Goal: Download file/media: Download file/media

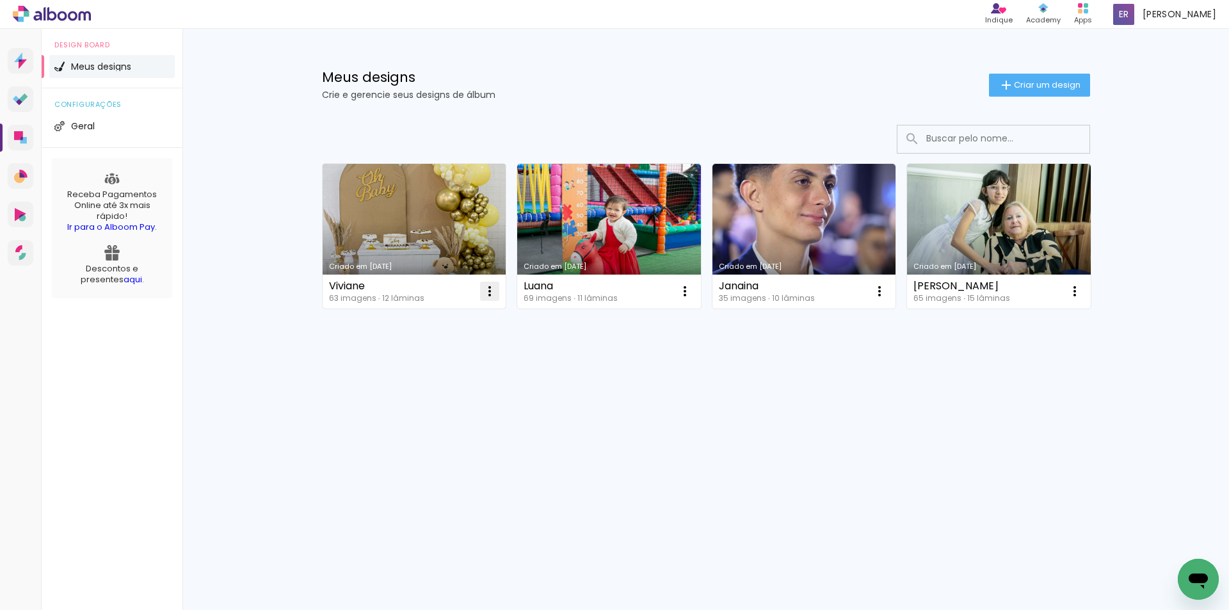
click at [492, 289] on iron-icon at bounding box center [489, 291] width 15 height 15
click at [444, 226] on link "Criado em [DATE]" at bounding box center [415, 236] width 184 height 145
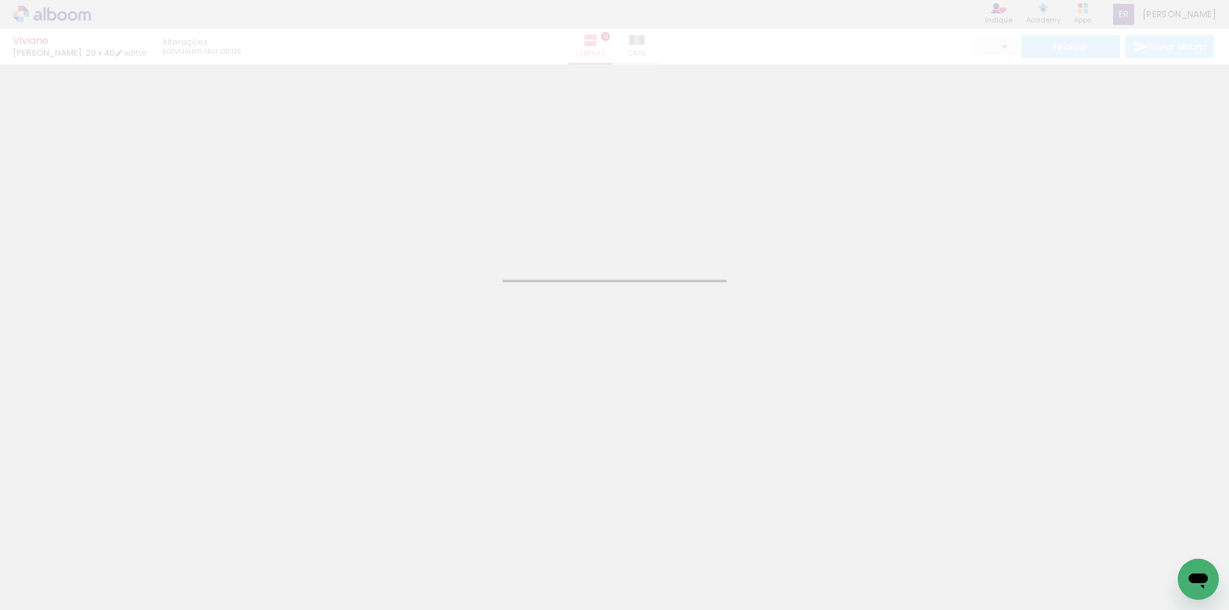
type input "JPG"
type input "Alta, 300 DPI"
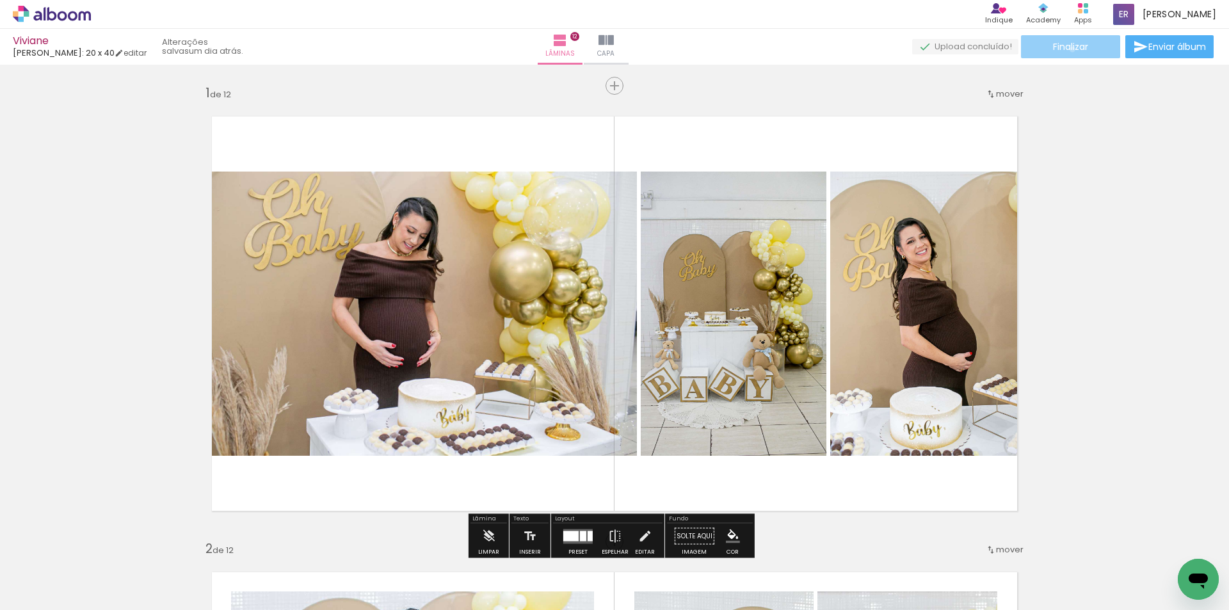
click at [1068, 49] on span "Finalizar" at bounding box center [1070, 46] width 35 height 9
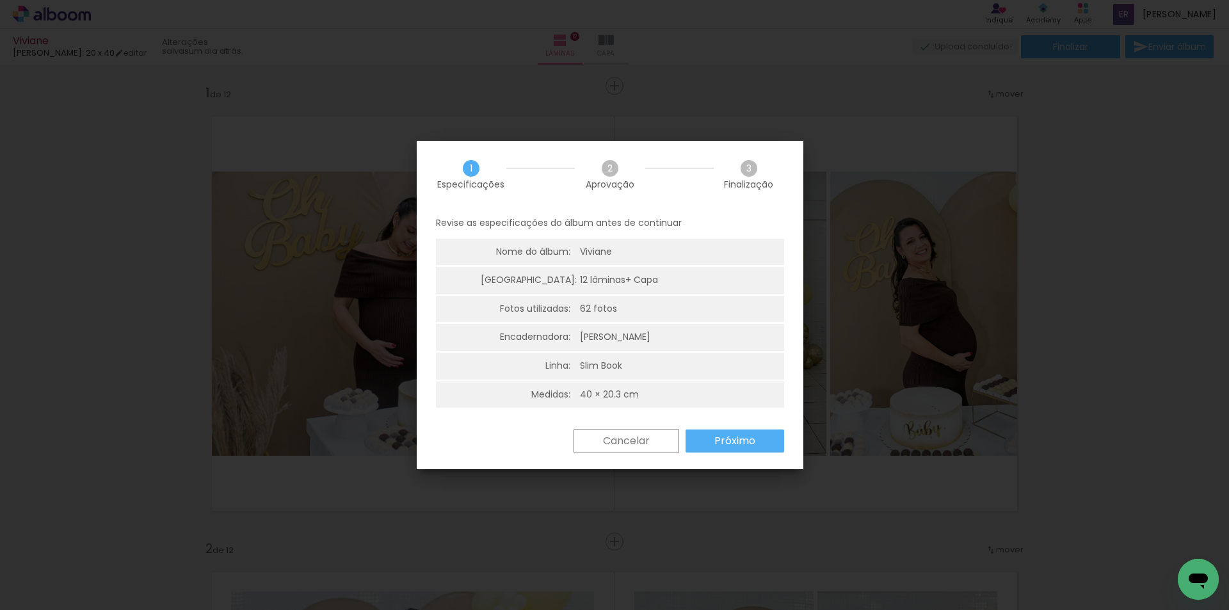
click at [0, 0] on paper-button "Próximo" at bounding box center [0, 0] width 0 height 0
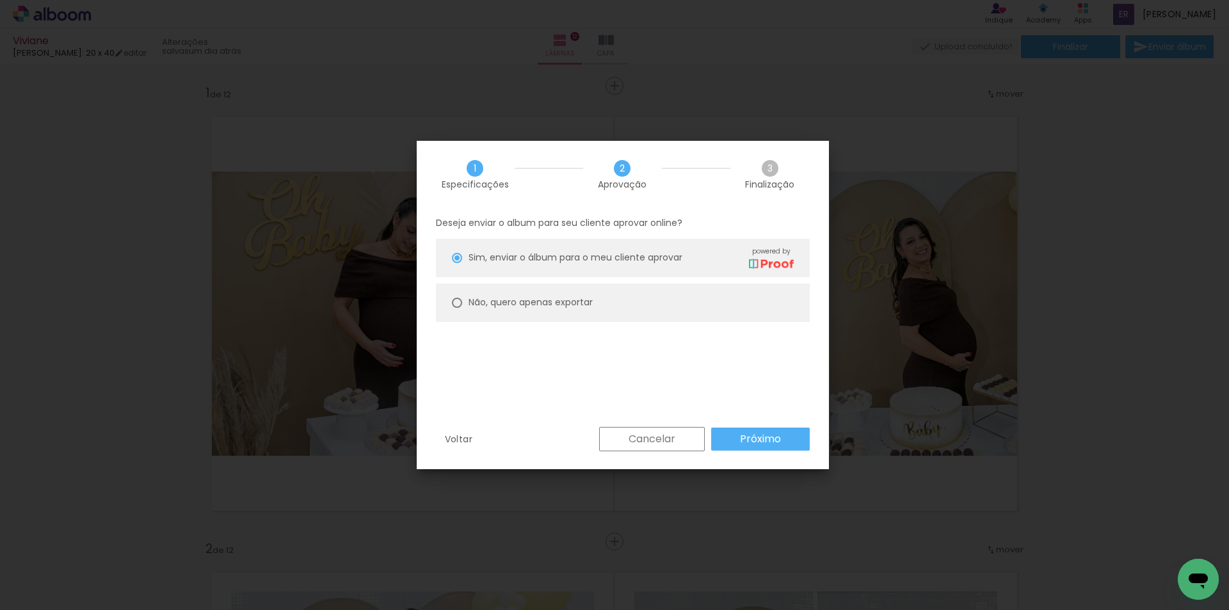
click at [0, 0] on div at bounding box center [0, 0] width 0 height 0
type paper-radio-button "on"
click at [0, 0] on slot "Próximo" at bounding box center [0, 0] width 0 height 0
type input "Alta, 300 DPI"
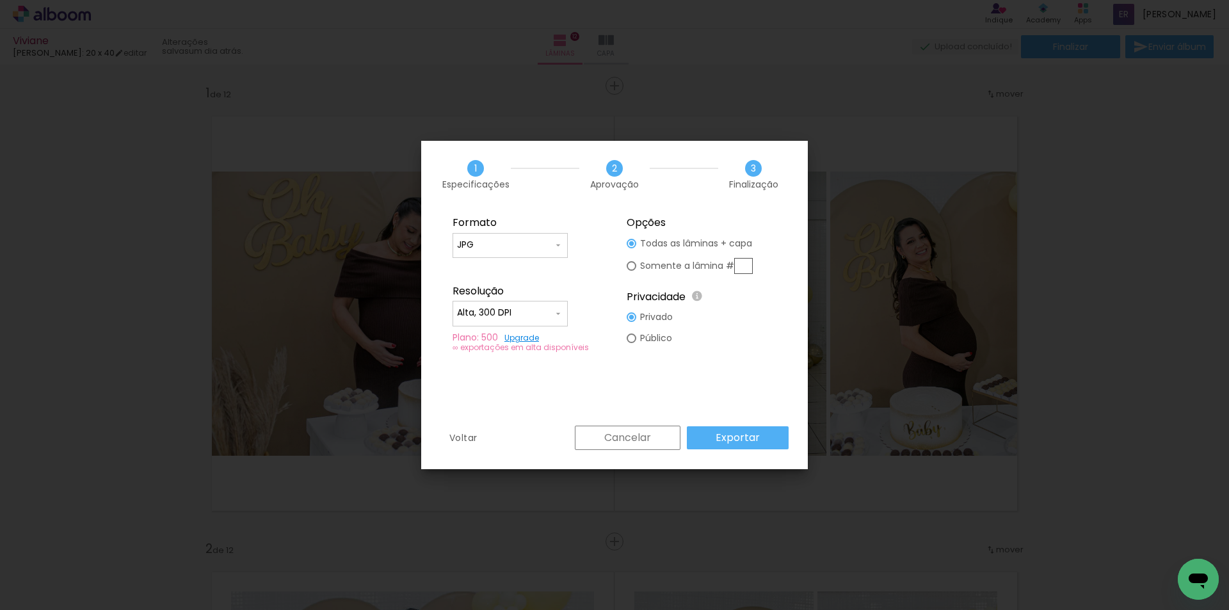
click at [0, 0] on slot "Exportar" at bounding box center [0, 0] width 0 height 0
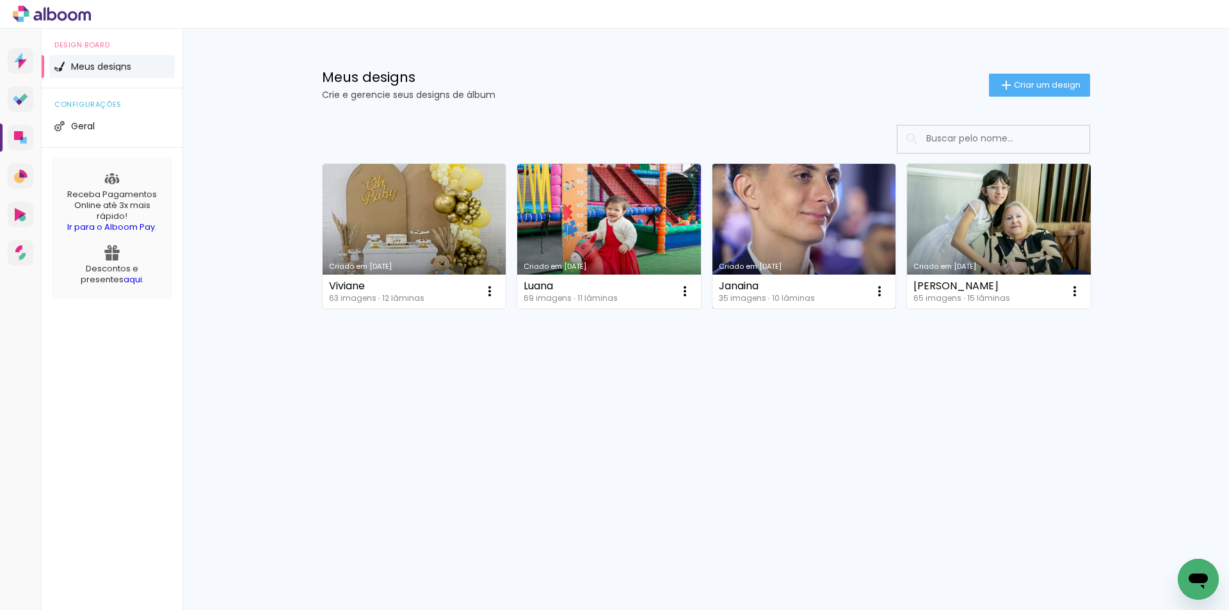
click at [803, 245] on link "Criado em [DATE]" at bounding box center [805, 236] width 184 height 145
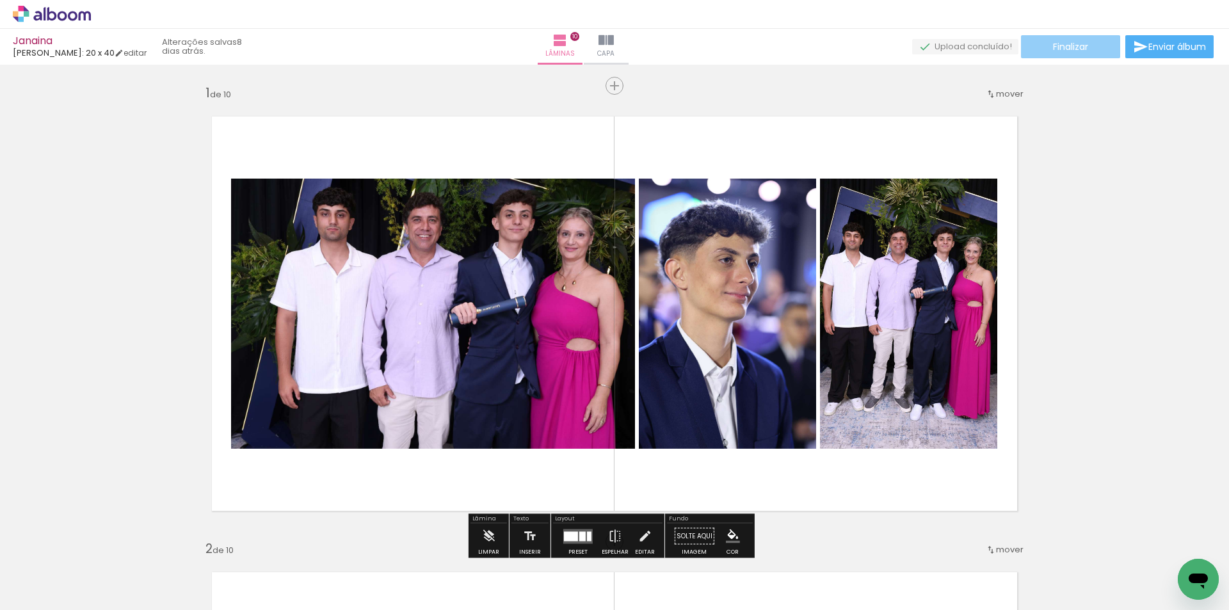
click at [1090, 43] on paper-button "Finalizar" at bounding box center [1070, 46] width 99 height 23
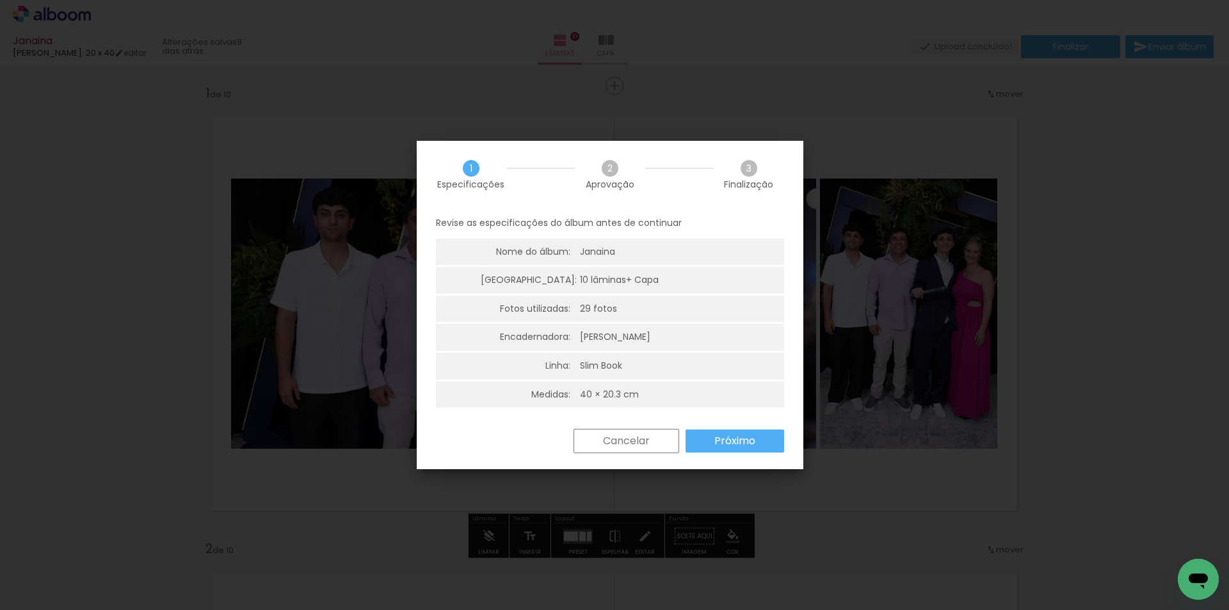
click at [0, 0] on slot "Próximo" at bounding box center [0, 0] width 0 height 0
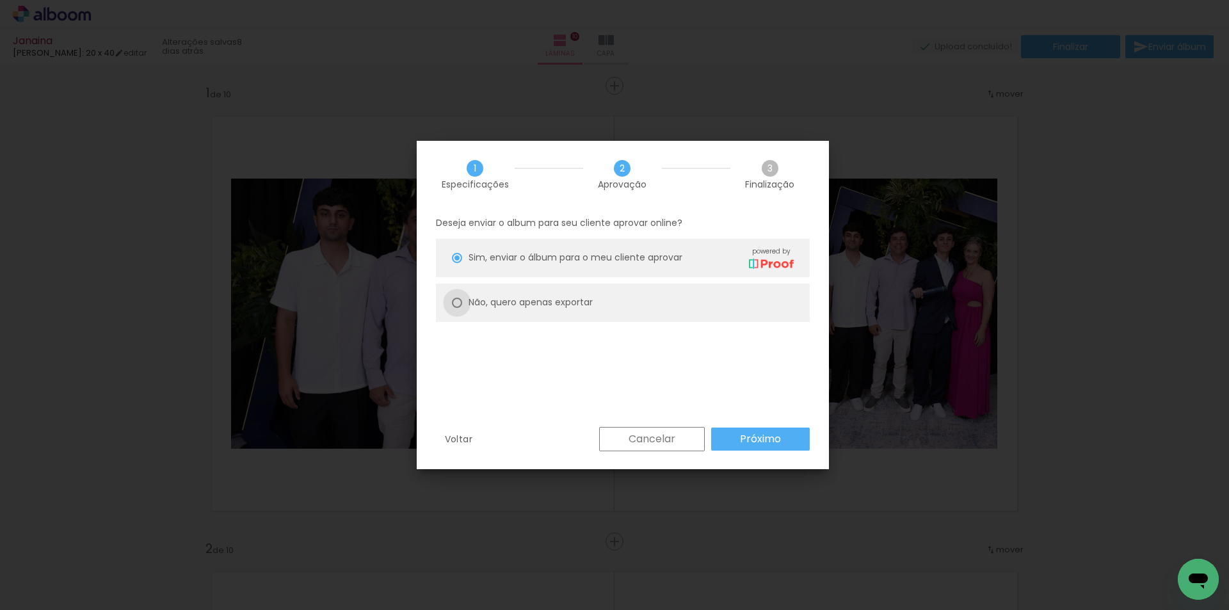
click at [461, 306] on div at bounding box center [457, 303] width 10 height 10
type paper-radio-button "on"
click at [0, 0] on slot "Próximo" at bounding box center [0, 0] width 0 height 0
type input "Alta, 300 DPI"
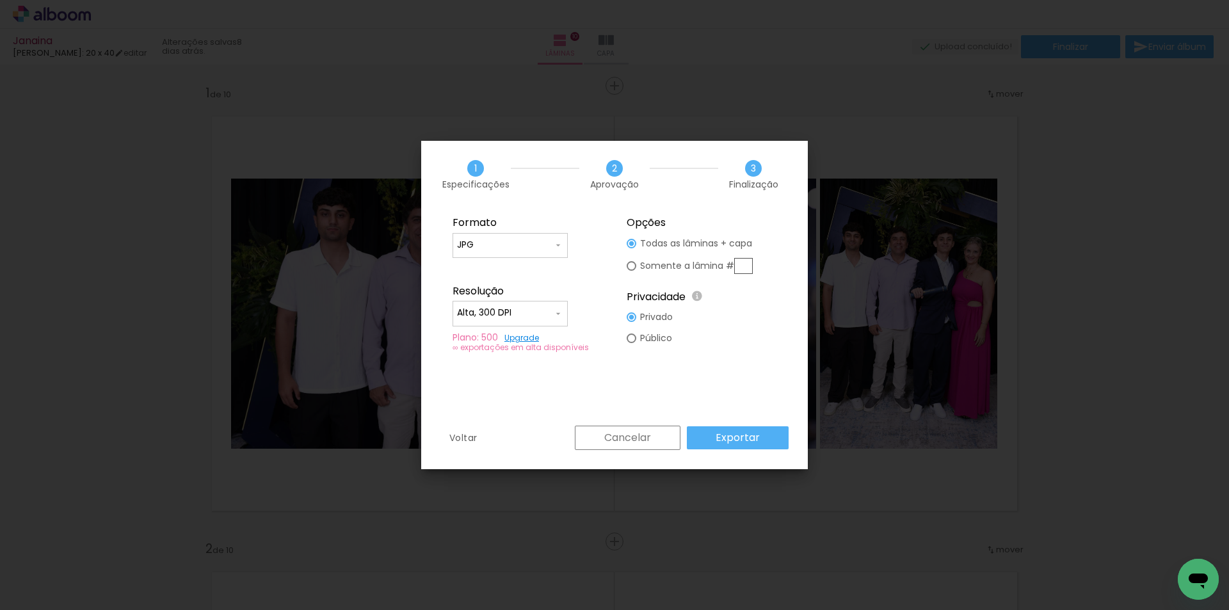
click at [0, 0] on slot "Exportar" at bounding box center [0, 0] width 0 height 0
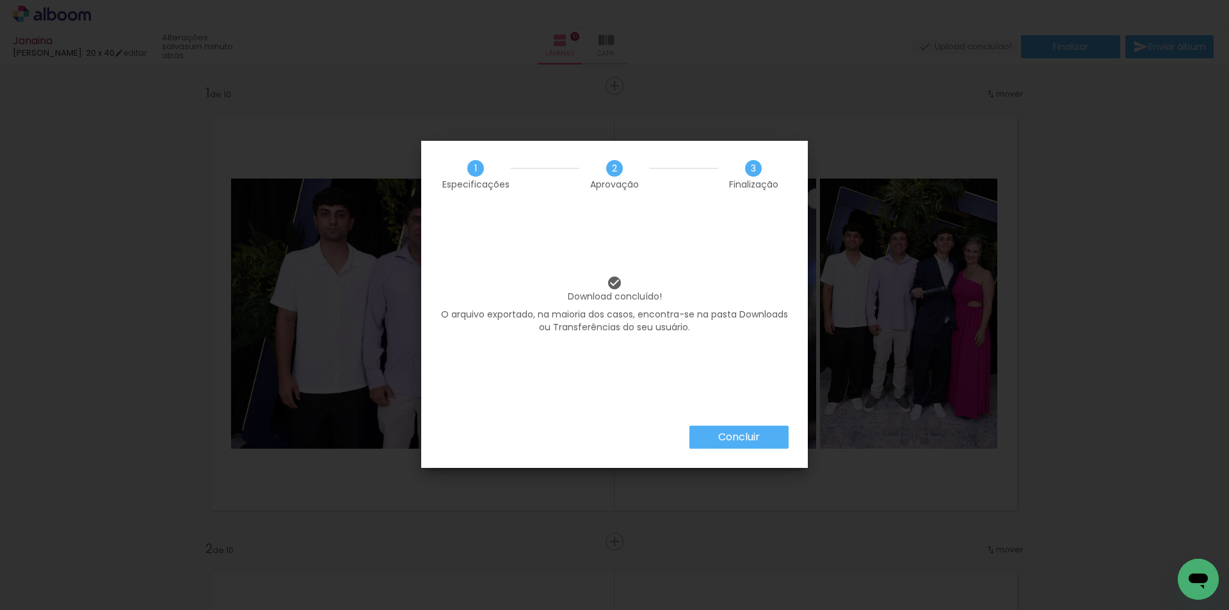
click at [743, 446] on paper-button "Concluir" at bounding box center [739, 437] width 99 height 23
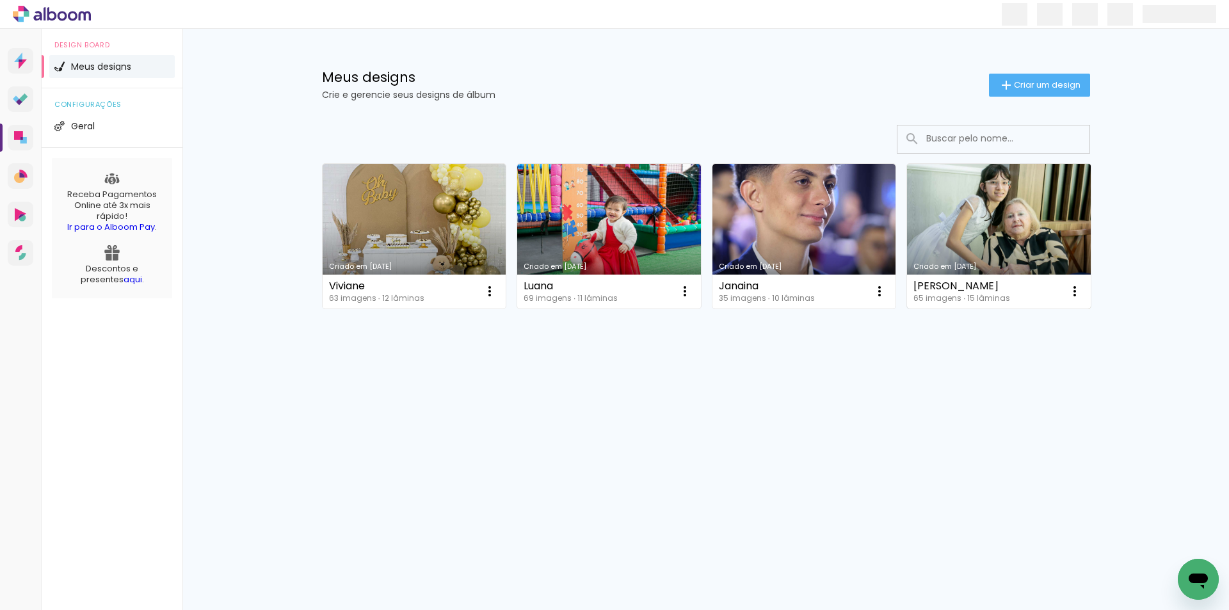
click at [980, 268] on div "Criado em [DATE]" at bounding box center [999, 266] width 171 height 7
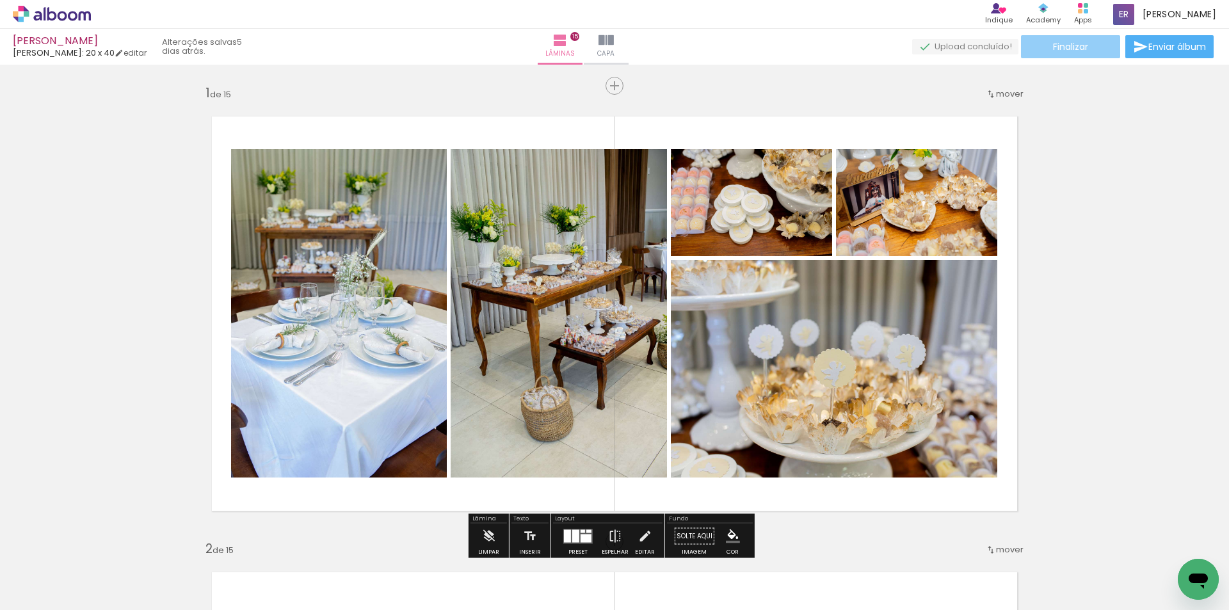
click at [1065, 43] on span "Finalizar" at bounding box center [1070, 46] width 35 height 9
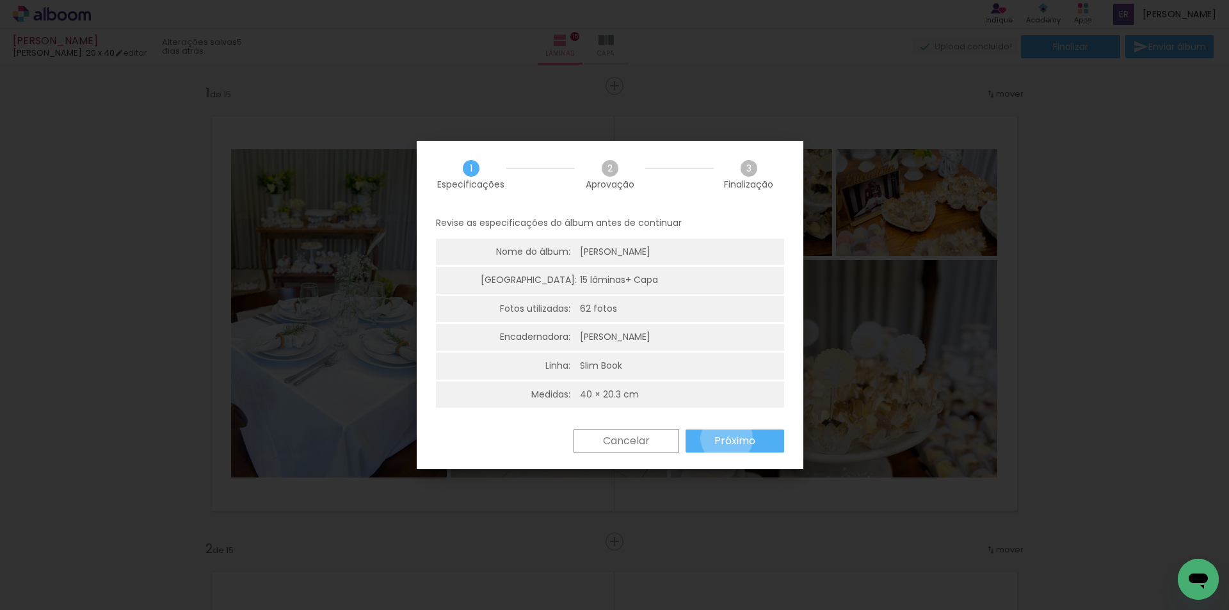
click at [0, 0] on slot "Próximo" at bounding box center [0, 0] width 0 height 0
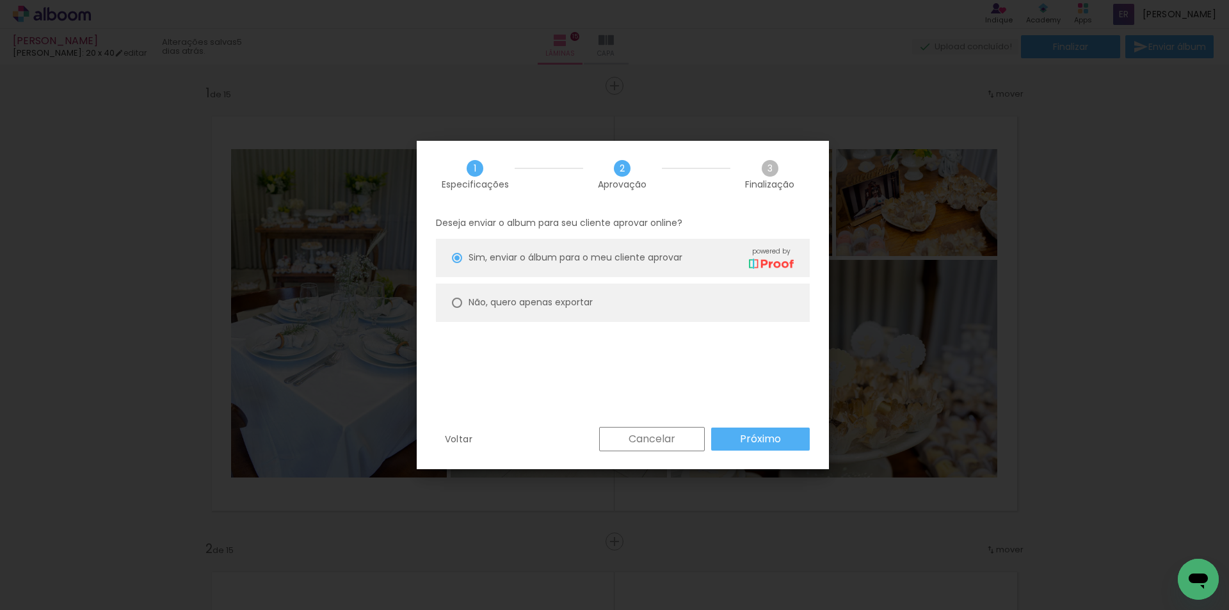
click at [0, 0] on div at bounding box center [0, 0] width 0 height 0
type paper-radio-button "on"
click at [0, 0] on slot "Próximo" at bounding box center [0, 0] width 0 height 0
type input "Alta, 300 DPI"
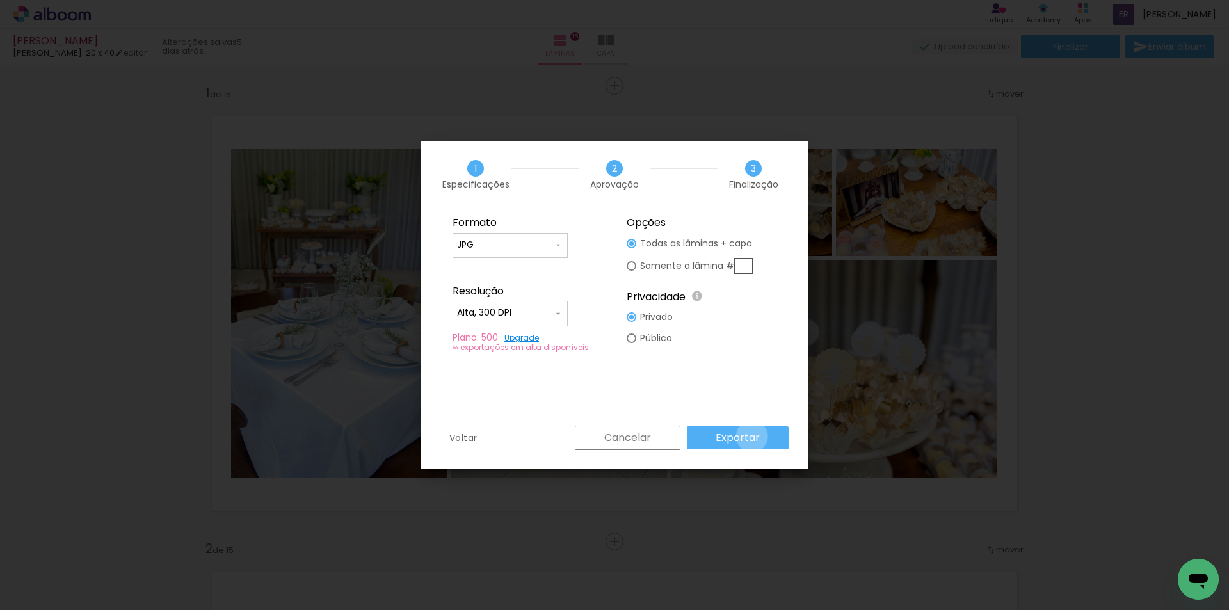
click at [0, 0] on slot "Exportar" at bounding box center [0, 0] width 0 height 0
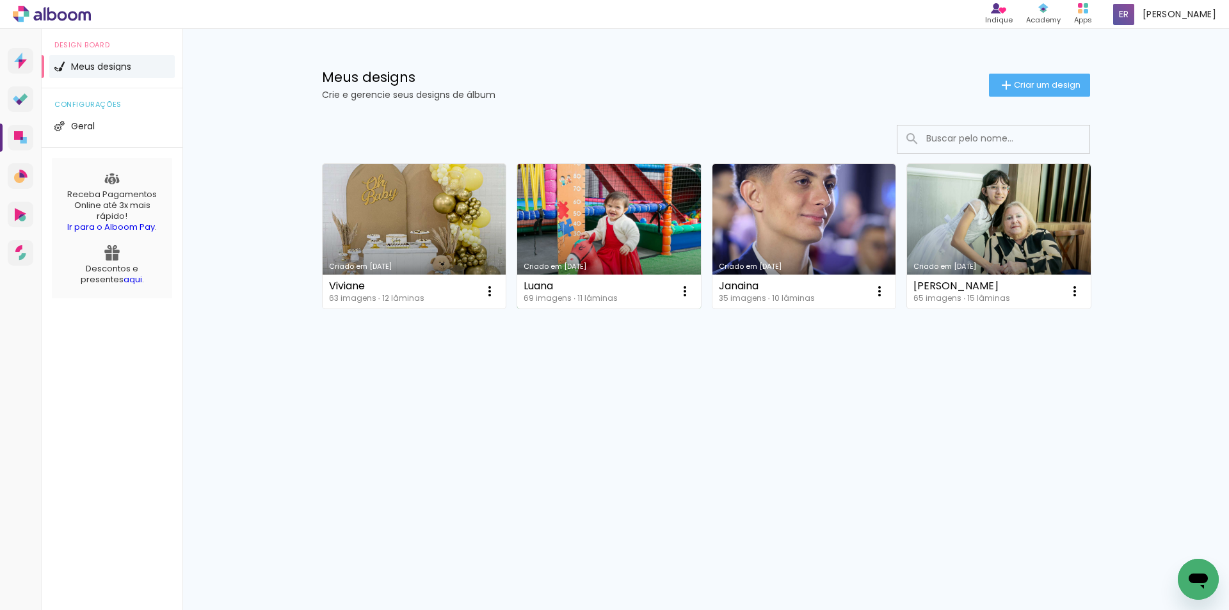
click at [576, 232] on link "Criado em [DATE]" at bounding box center [609, 236] width 184 height 145
